Goal: Task Accomplishment & Management: Complete application form

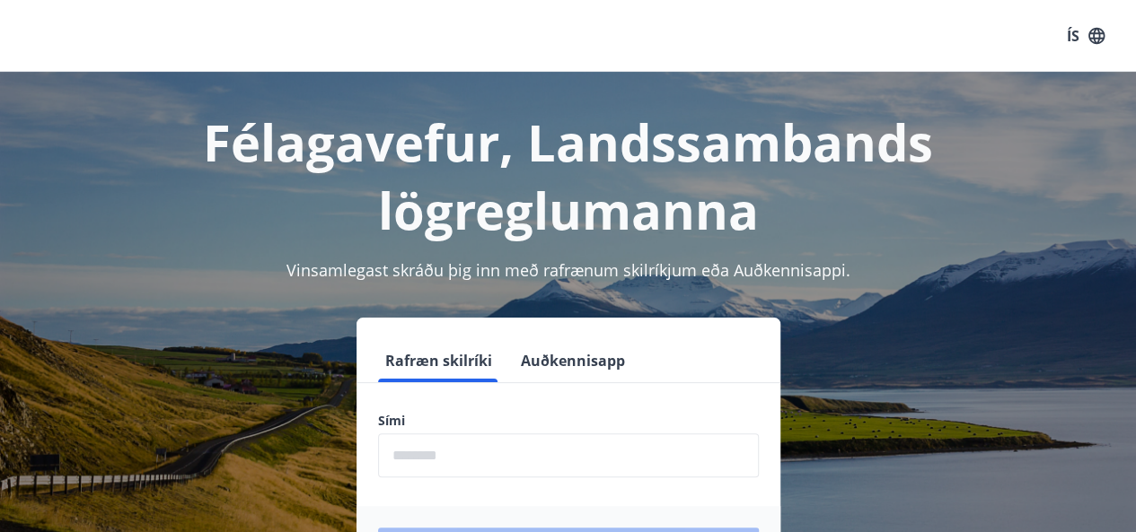
click at [409, 457] on input "phone" at bounding box center [568, 456] width 381 height 44
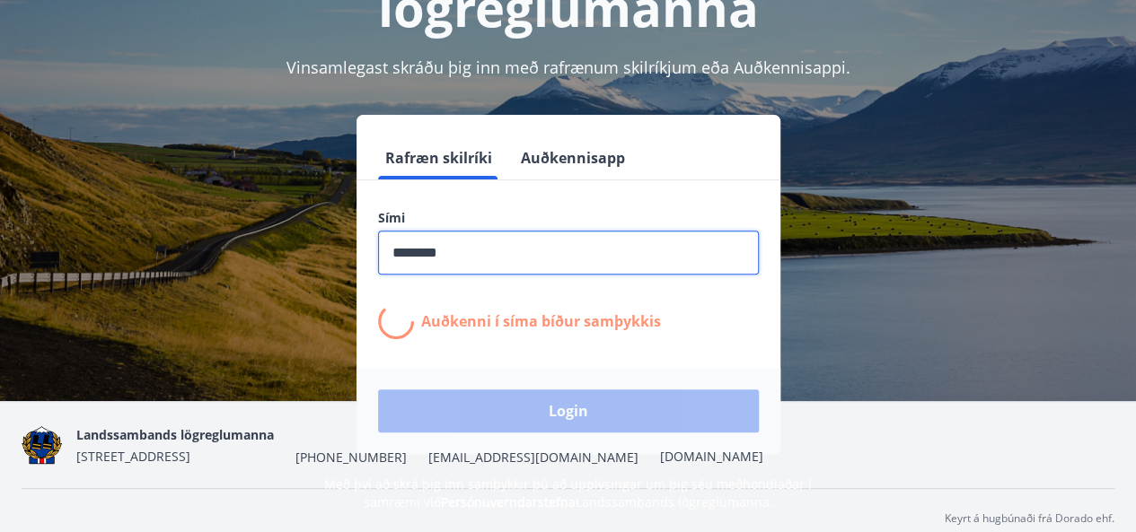
scroll to position [220, 0]
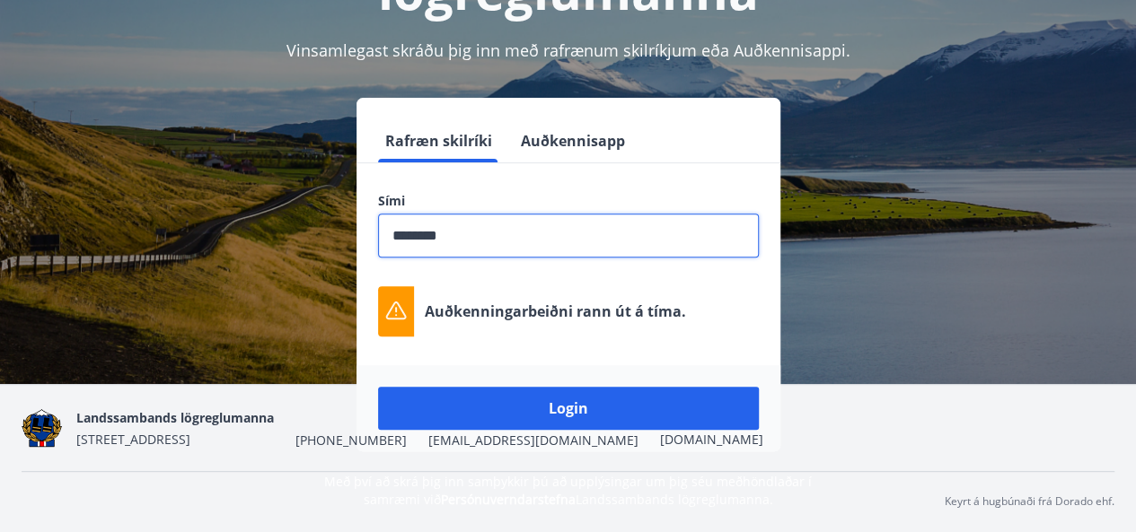
click at [585, 407] on div "Landssambands lögreglumanna [STREET_ADDRESS] [PHONE_NUMBER] [EMAIL_ADDRESS][DOM…" at bounding box center [419, 428] width 687 height 43
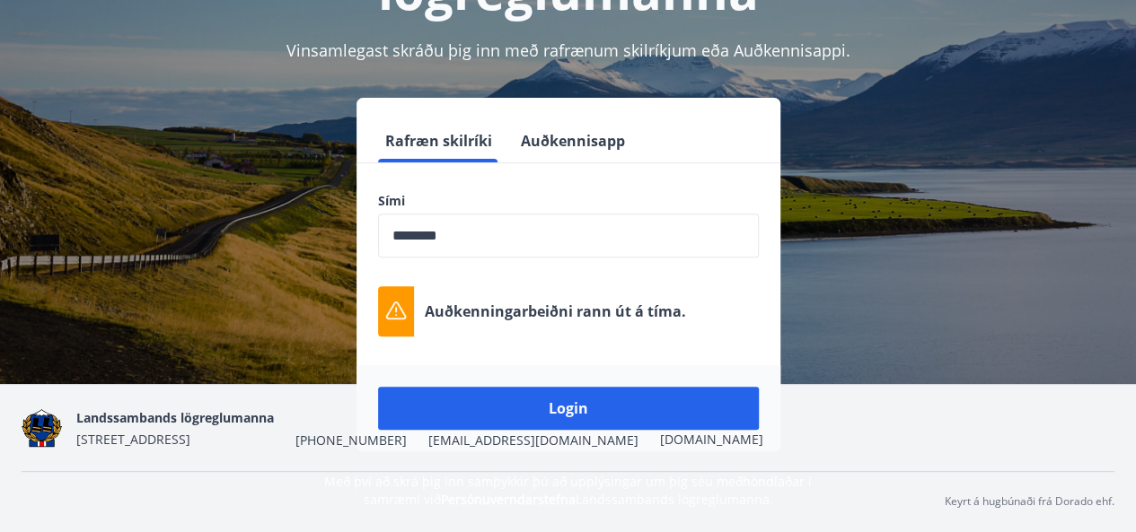
click at [575, 409] on div "Landssambands lögreglumanna [STREET_ADDRESS] [PHONE_NUMBER] [EMAIL_ADDRESS][DOM…" at bounding box center [419, 428] width 687 height 43
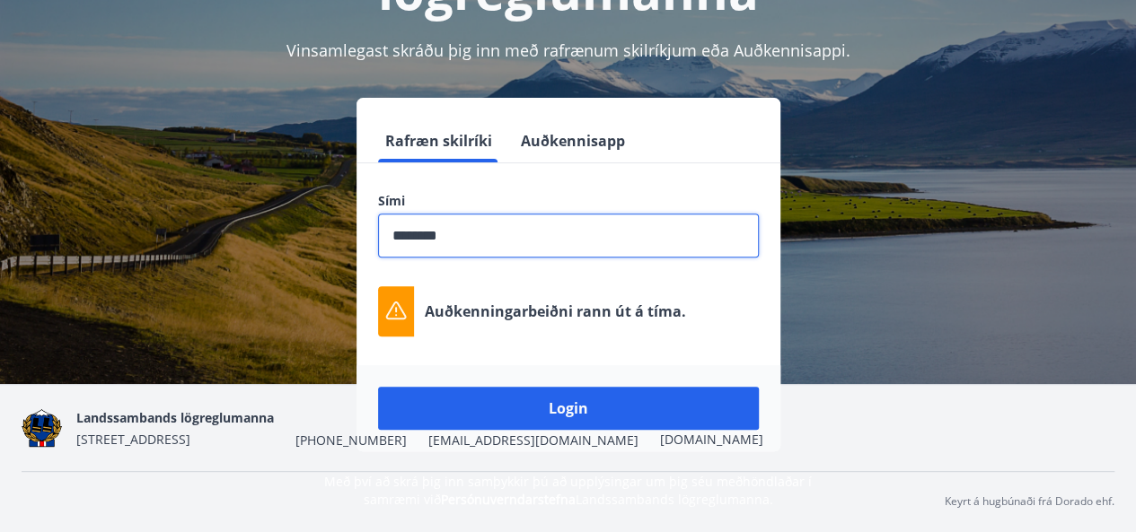
click at [456, 238] on input "phone" at bounding box center [568, 236] width 381 height 44
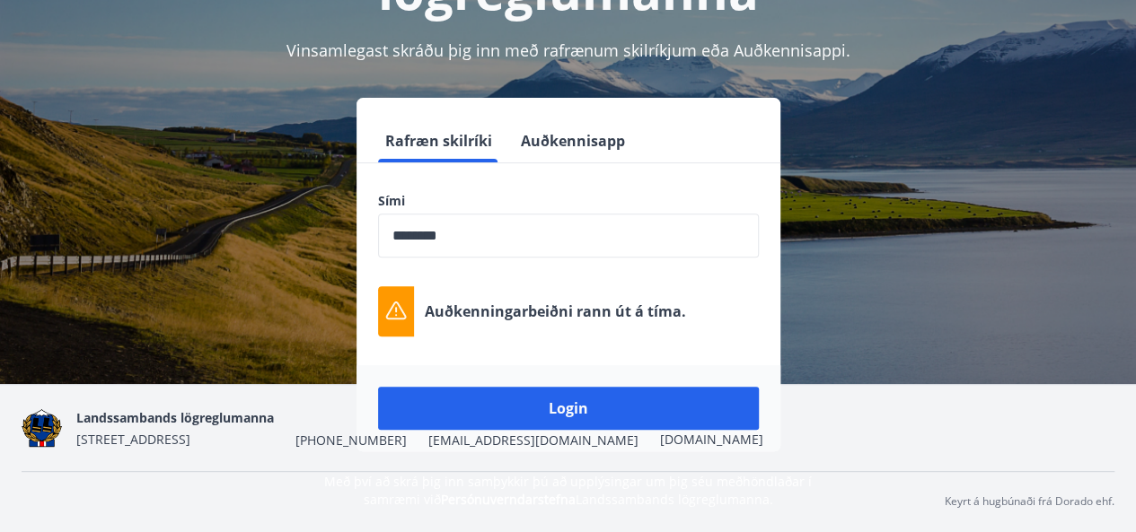
click at [550, 409] on div "Landssambands lögreglumanna [STREET_ADDRESS] [PHONE_NUMBER] [EMAIL_ADDRESS][DOM…" at bounding box center [419, 428] width 687 height 43
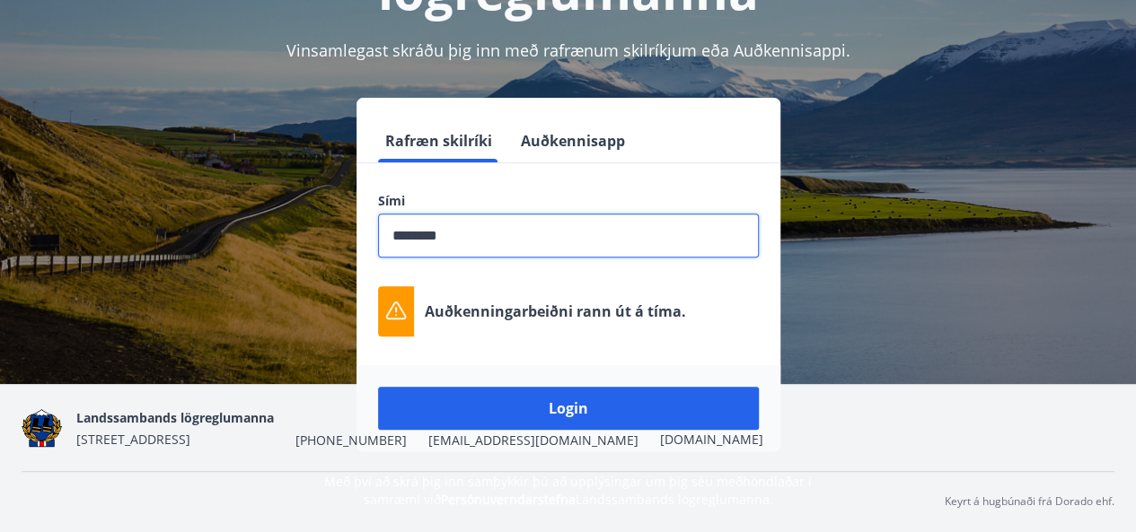
click at [471, 234] on input "phone" at bounding box center [568, 236] width 381 height 44
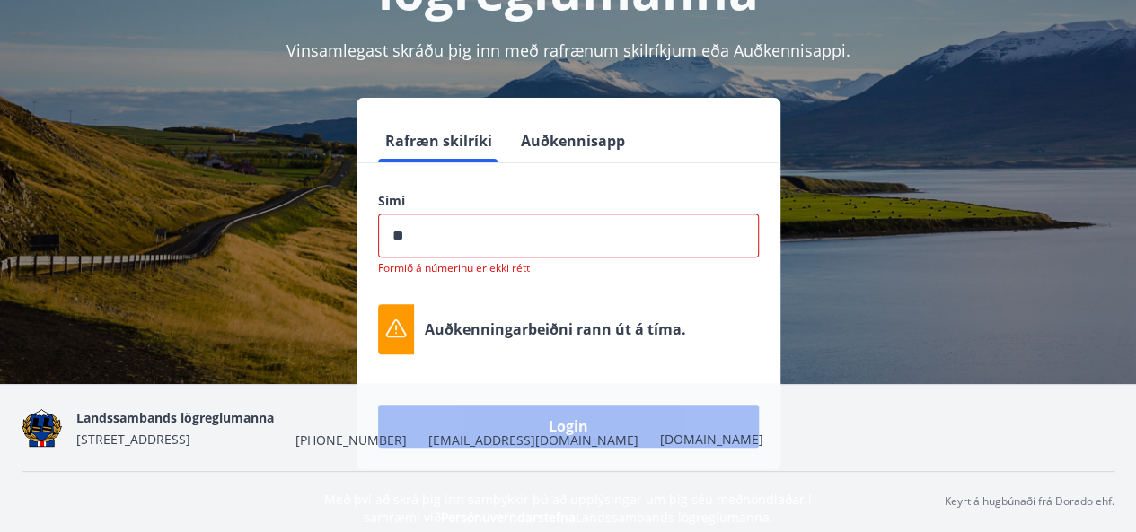
type input "*"
type input "********"
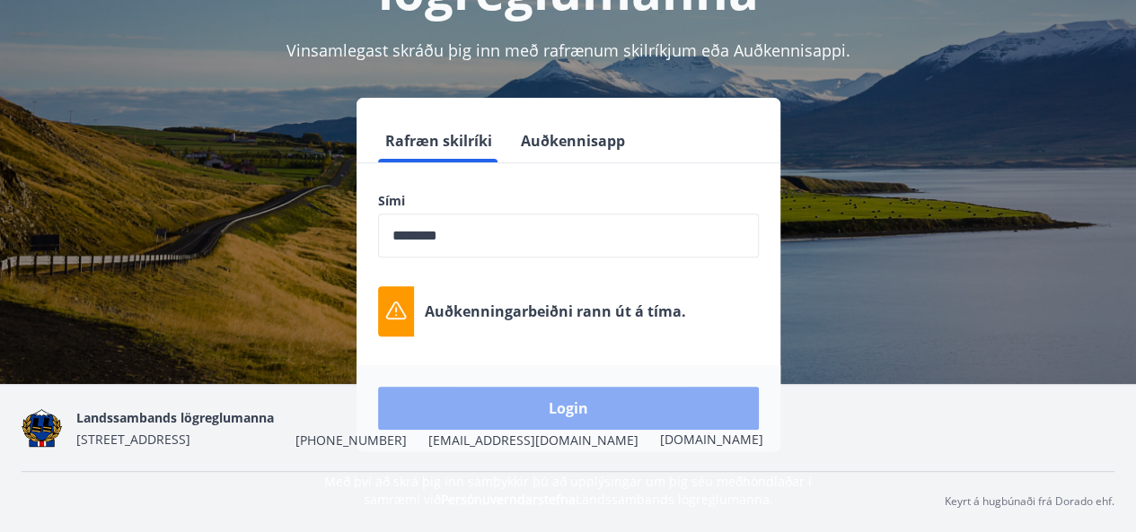
click at [582, 405] on button "Login" at bounding box center [568, 408] width 381 height 43
